Goal: Check status: Check status

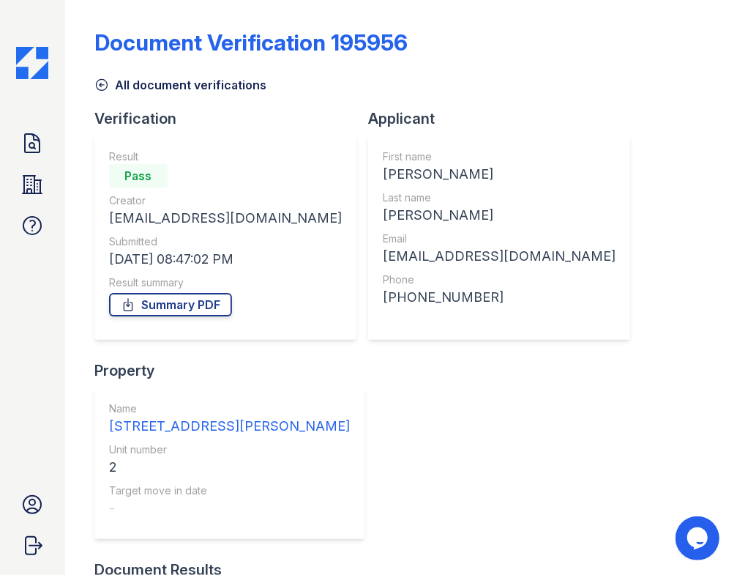
scroll to position [241, 0]
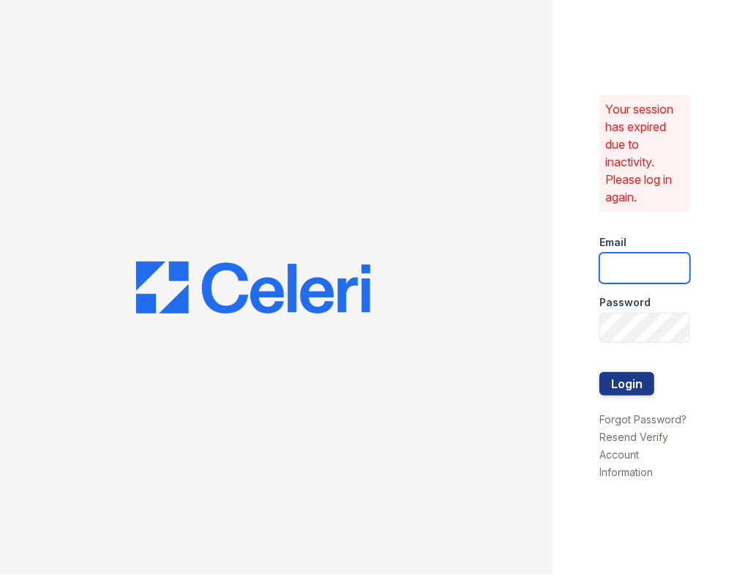
click at [630, 264] on input "email" at bounding box center [645, 268] width 91 height 31
type input "[PERSON_NAME][EMAIL_ADDRESS][DOMAIN_NAME]"
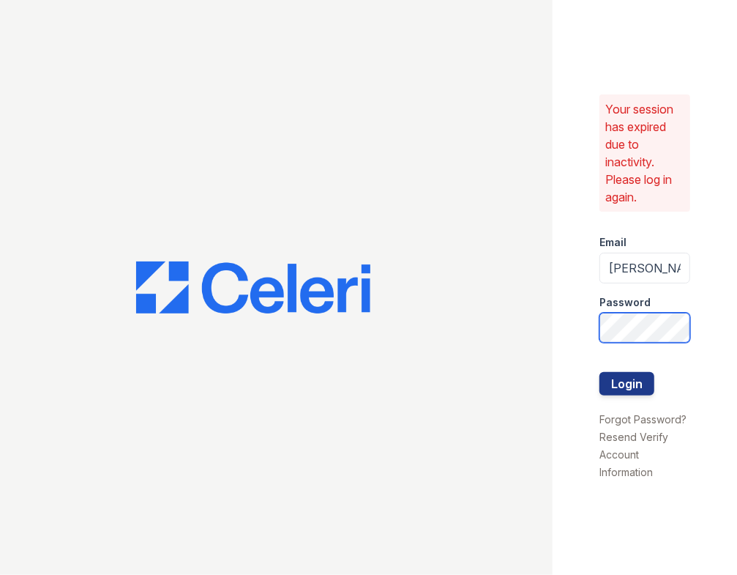
scroll to position [0, 19]
click at [600, 372] on button "Login" at bounding box center [627, 383] width 55 height 23
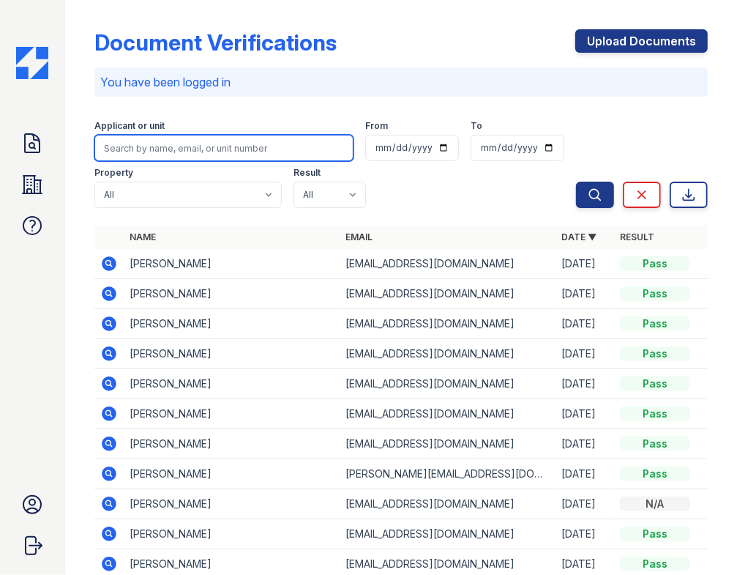
click at [259, 159] on input "search" at bounding box center [223, 148] width 259 height 26
paste input "woven_unsworn818@simplelogin.com"
type input "woven_unsworn818@simplelogin.com"
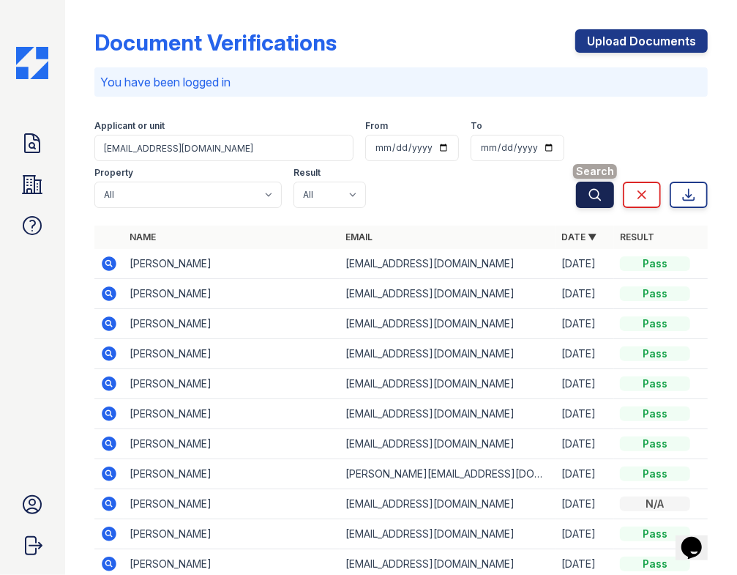
click at [588, 188] on icon "submit" at bounding box center [595, 194] width 15 height 15
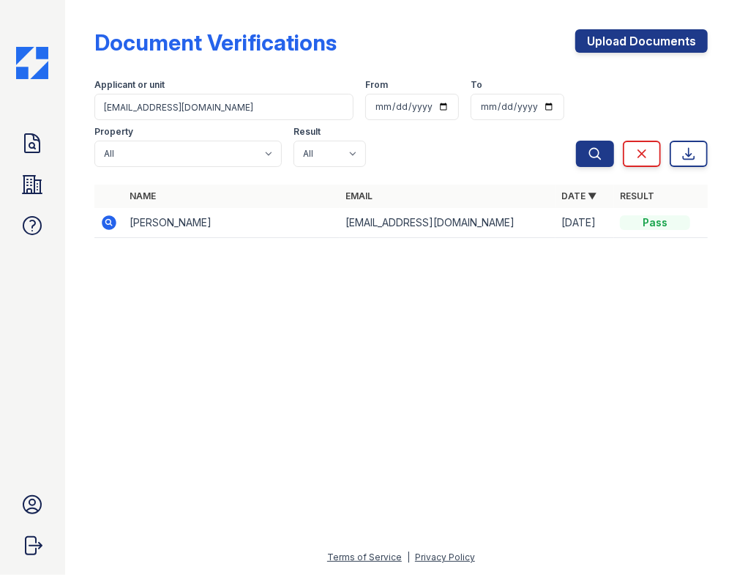
click at [108, 220] on icon at bounding box center [109, 223] width 18 height 18
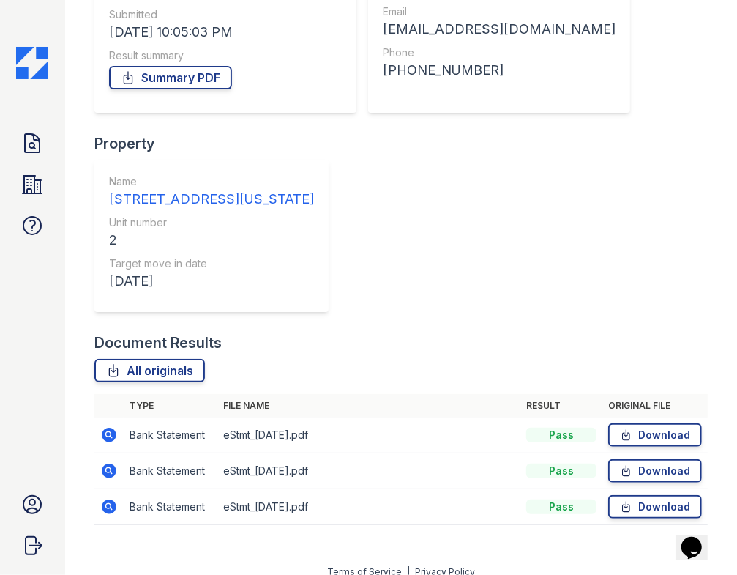
scroll to position [241, 0]
